Goal: Task Accomplishment & Management: Use online tool/utility

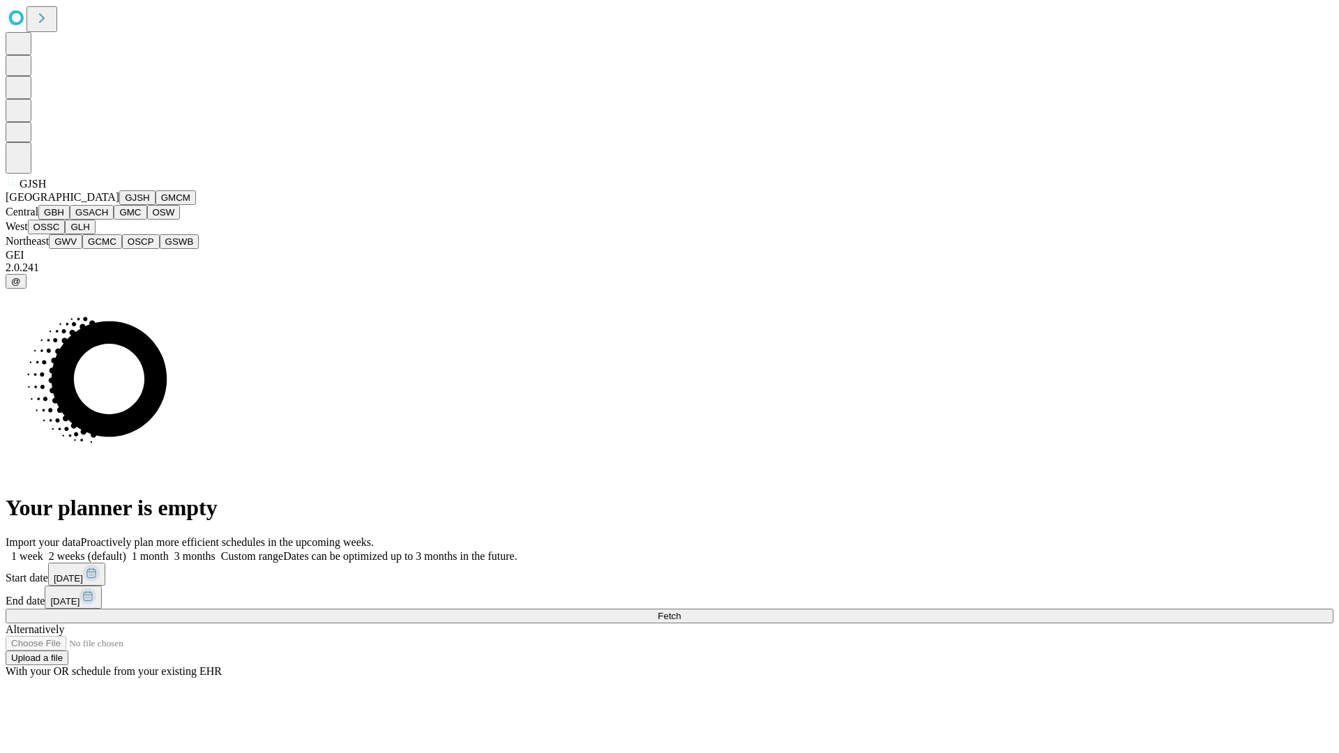
click at [119, 205] on button "GJSH" at bounding box center [137, 197] width 36 height 15
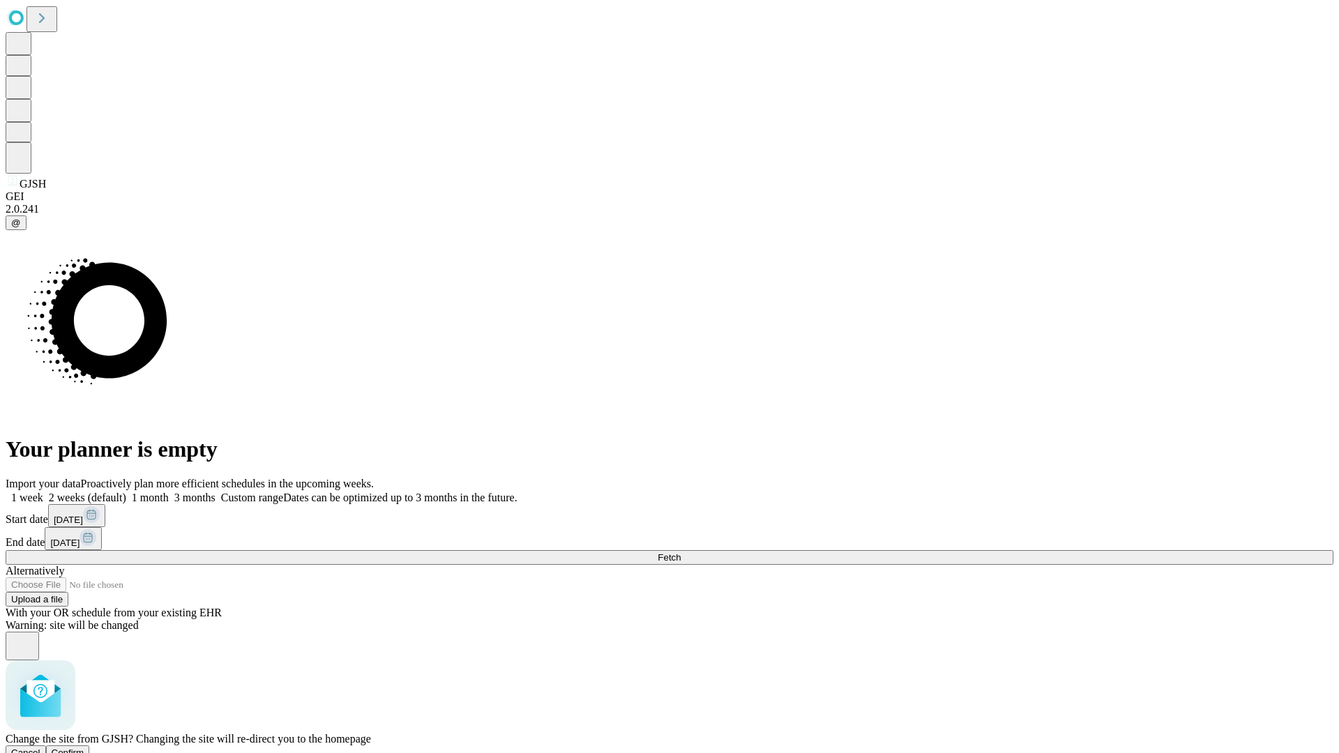
click at [84, 748] on span "Confirm" at bounding box center [68, 753] width 33 height 10
click at [43, 492] on label "1 week" at bounding box center [25, 498] width 38 height 12
click at [681, 552] on span "Fetch" at bounding box center [669, 557] width 23 height 10
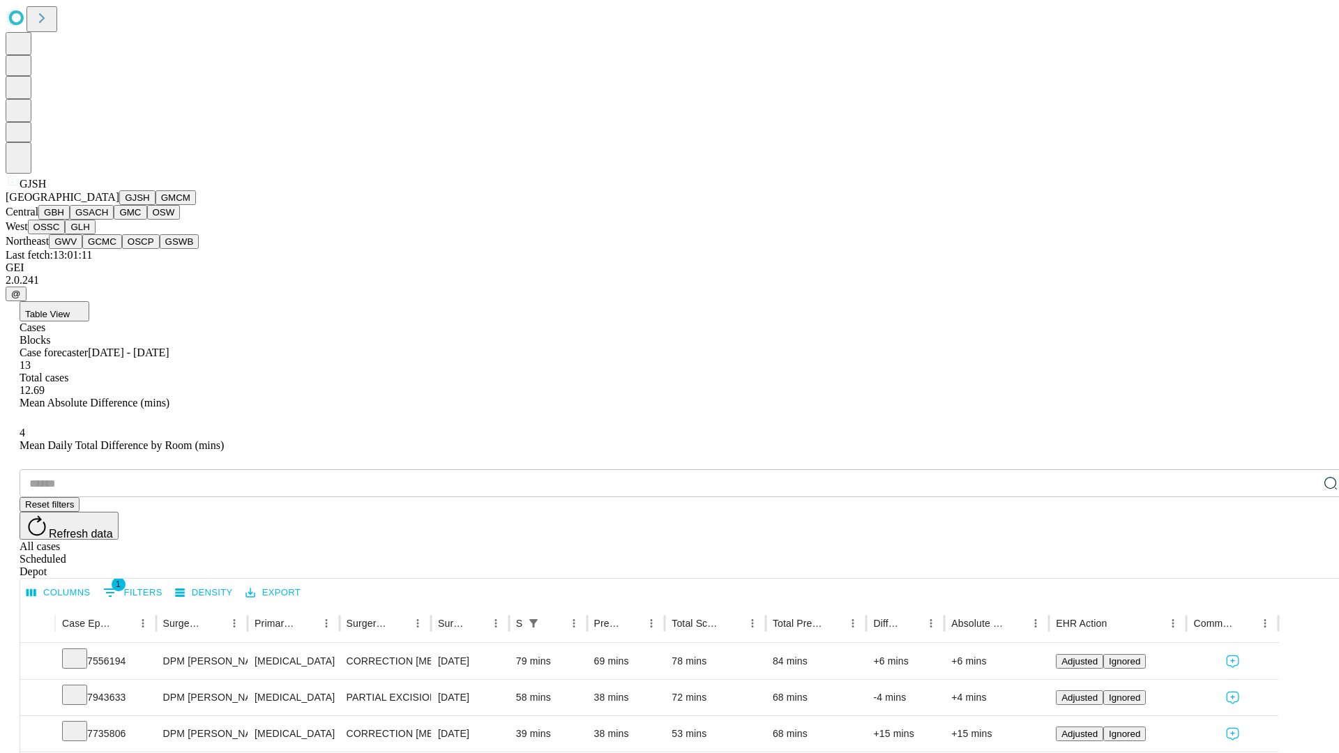
click at [156, 205] on button "GMCM" at bounding box center [176, 197] width 40 height 15
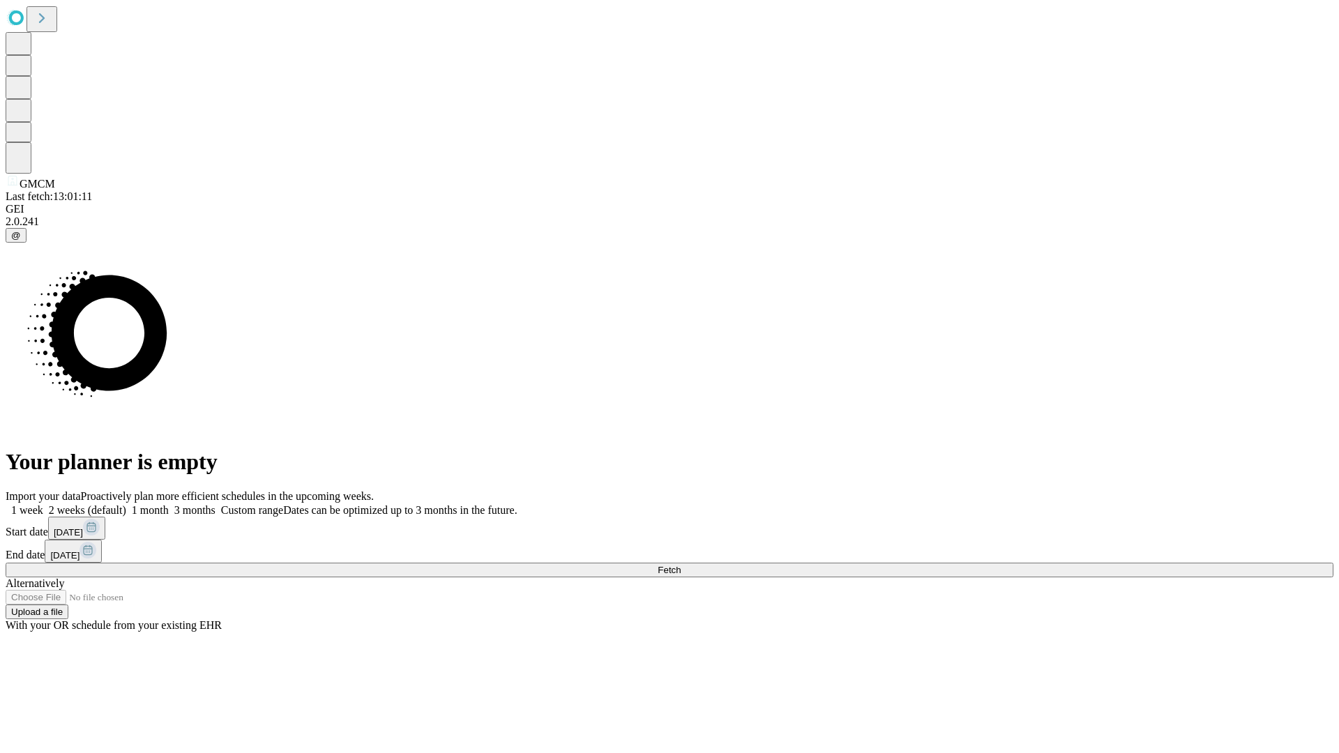
click at [681, 565] on span "Fetch" at bounding box center [669, 570] width 23 height 10
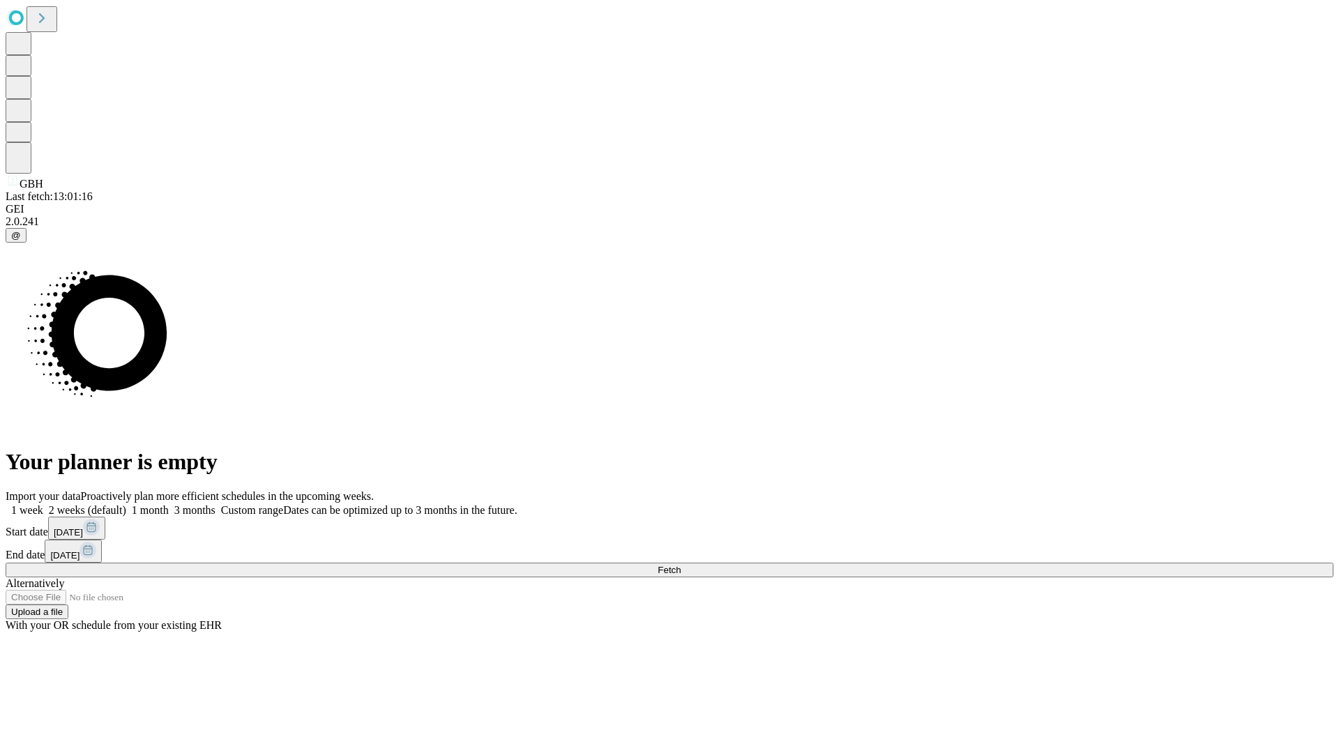
click at [681, 565] on span "Fetch" at bounding box center [669, 570] width 23 height 10
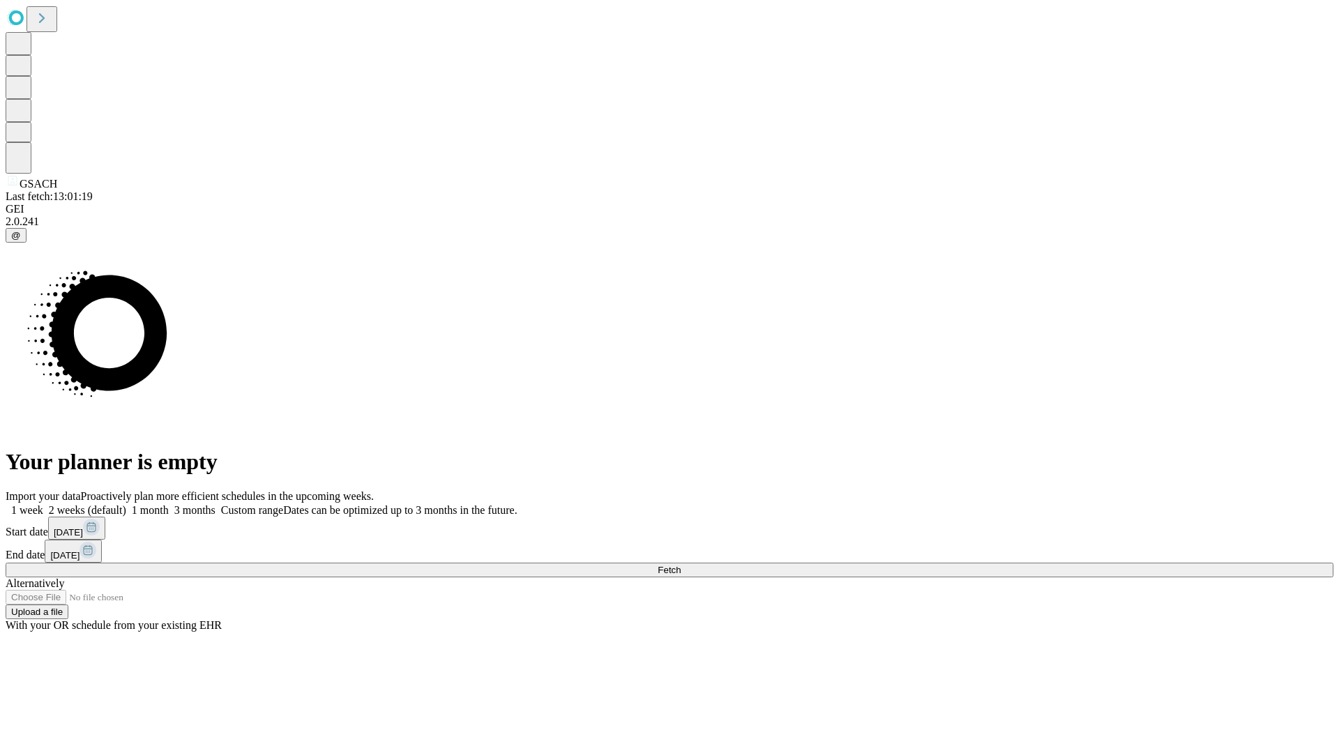
click at [681, 565] on span "Fetch" at bounding box center [669, 570] width 23 height 10
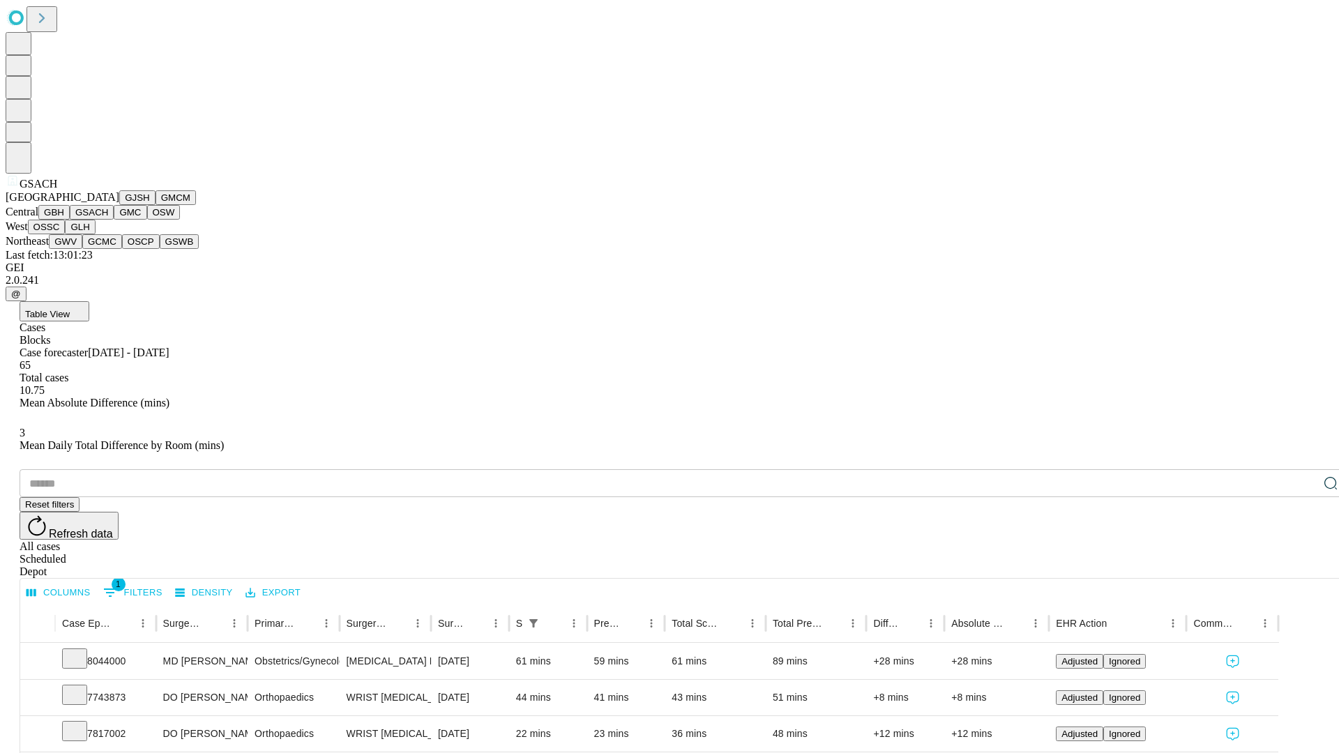
click at [114, 220] on button "GMC" at bounding box center [130, 212] width 33 height 15
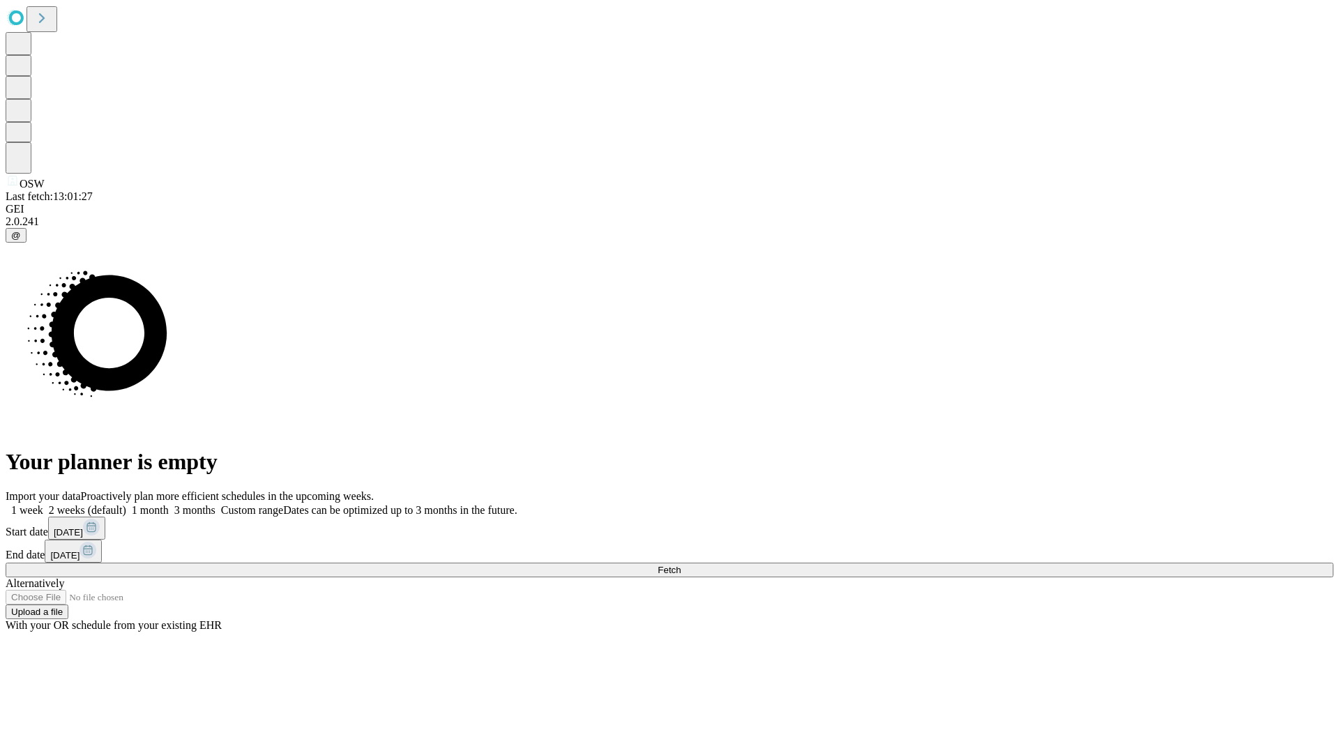
click at [43, 504] on label "1 week" at bounding box center [25, 510] width 38 height 12
click at [681, 565] on span "Fetch" at bounding box center [669, 570] width 23 height 10
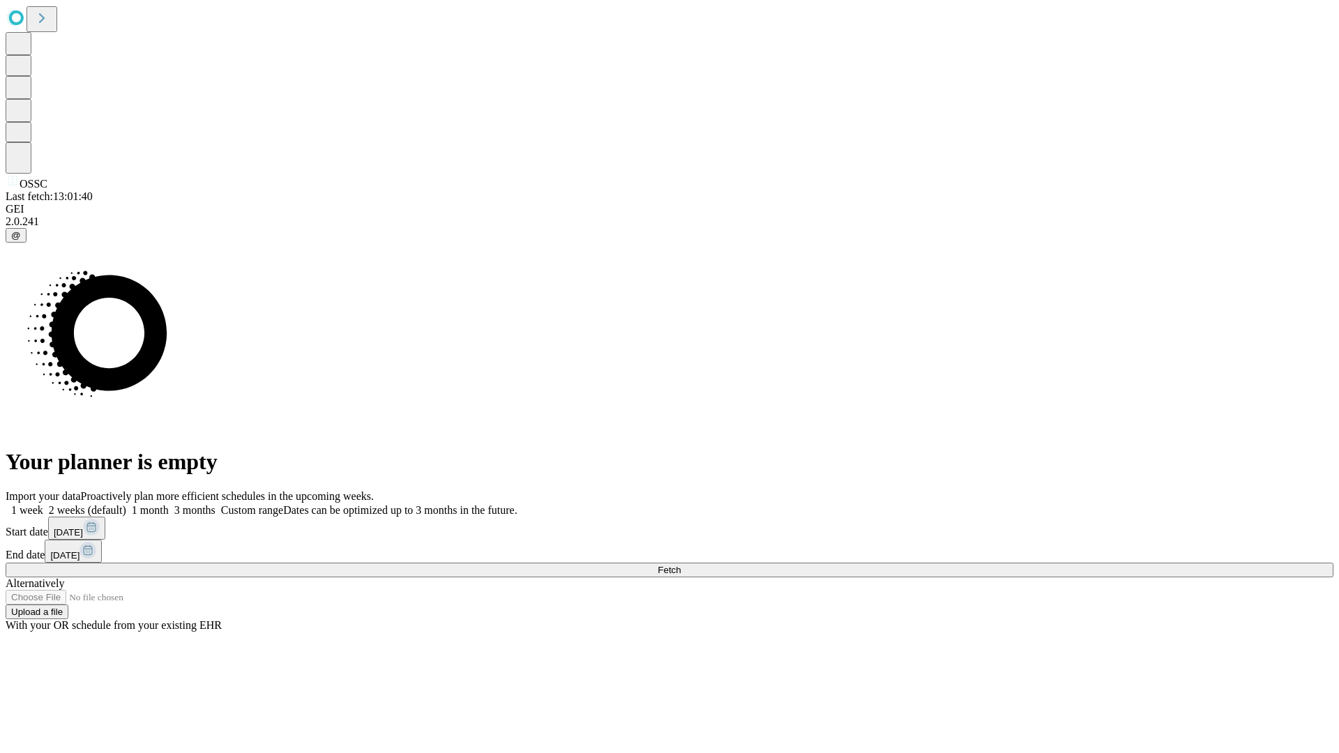
click at [43, 504] on label "1 week" at bounding box center [25, 510] width 38 height 12
click at [681, 565] on span "Fetch" at bounding box center [669, 570] width 23 height 10
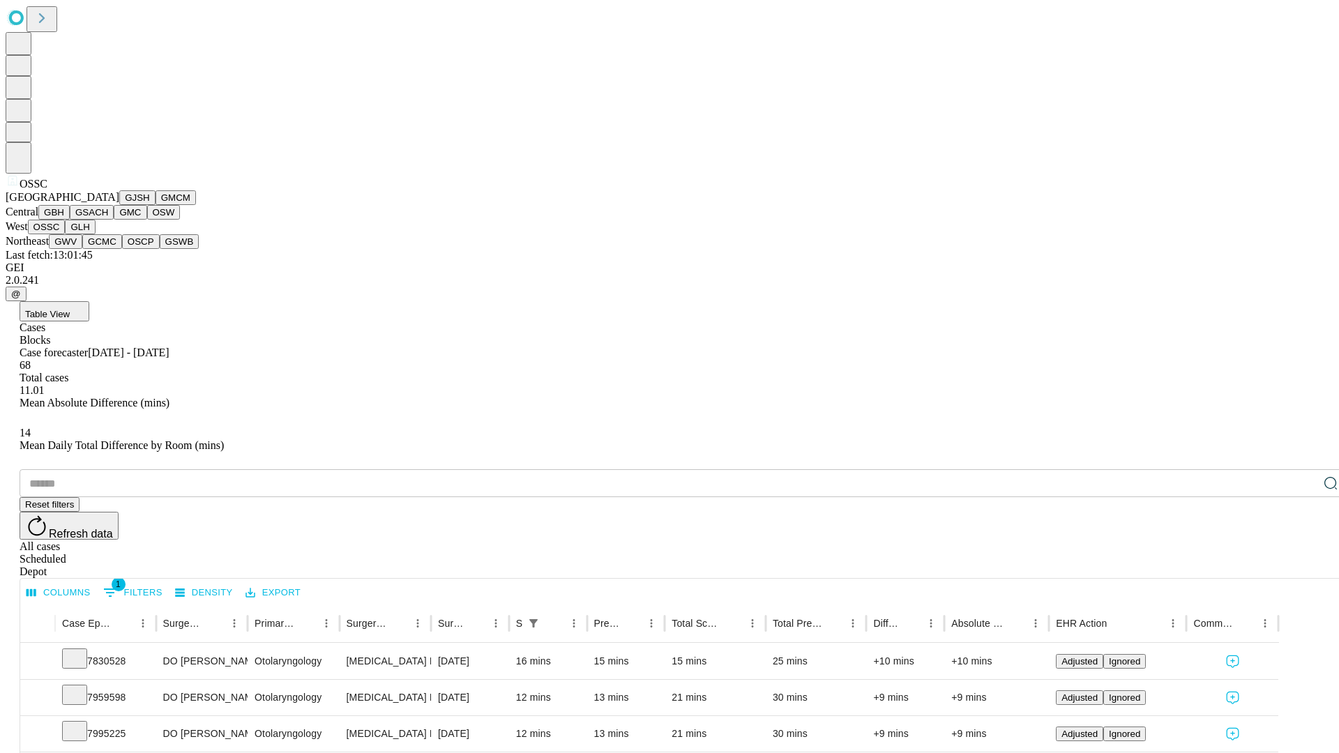
click at [95, 234] on button "GLH" at bounding box center [80, 227] width 30 height 15
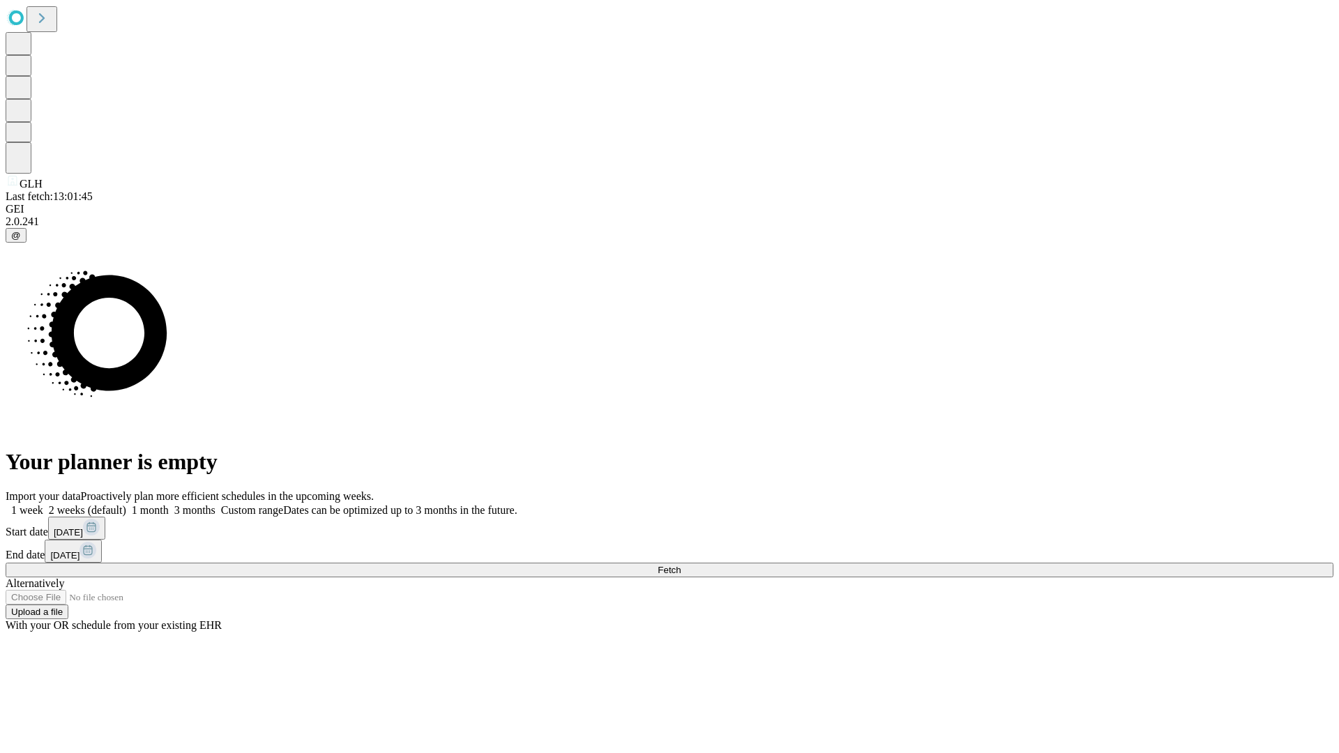
click at [681, 565] on span "Fetch" at bounding box center [669, 570] width 23 height 10
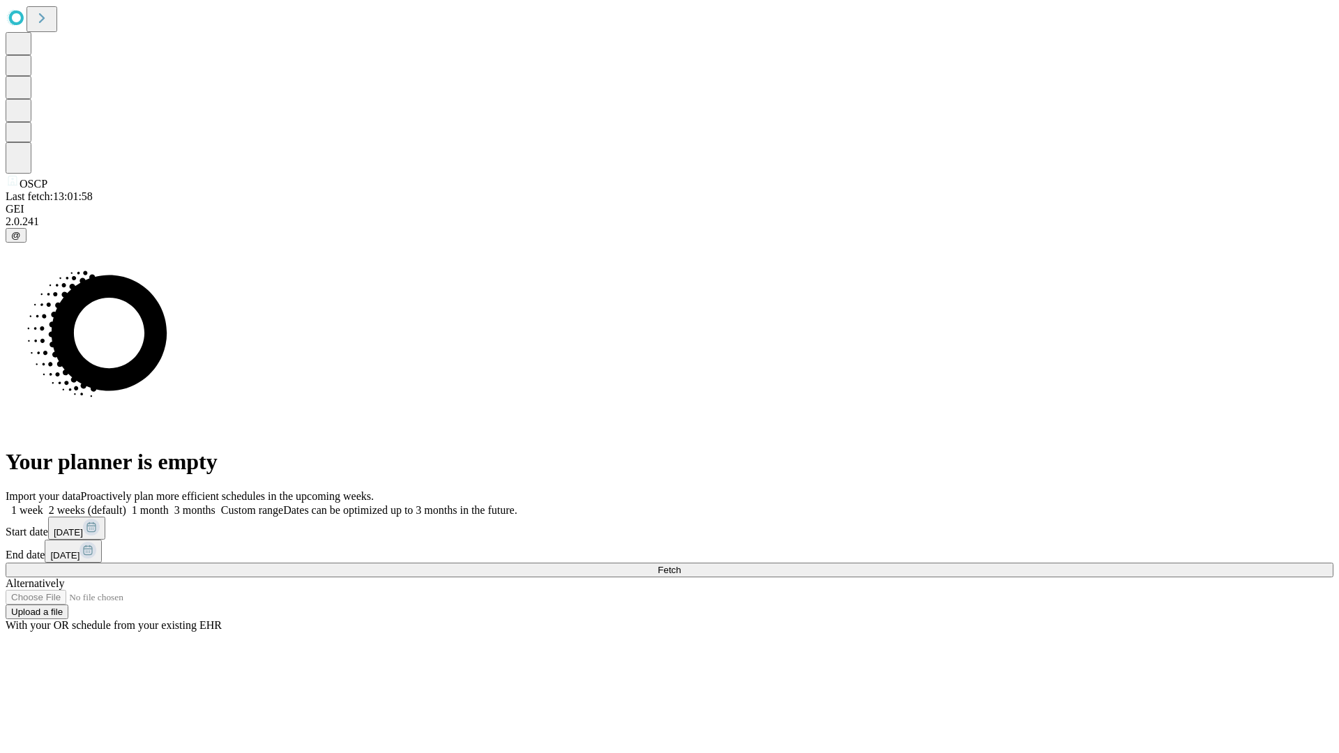
click at [681, 565] on span "Fetch" at bounding box center [669, 570] width 23 height 10
